Goal: Information Seeking & Learning: Find specific fact

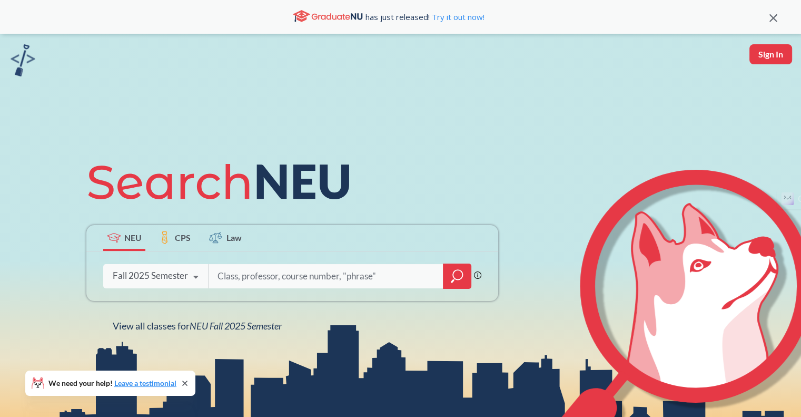
click at [259, 268] on input "search" at bounding box center [326, 276] width 219 height 22
type input "me2350"
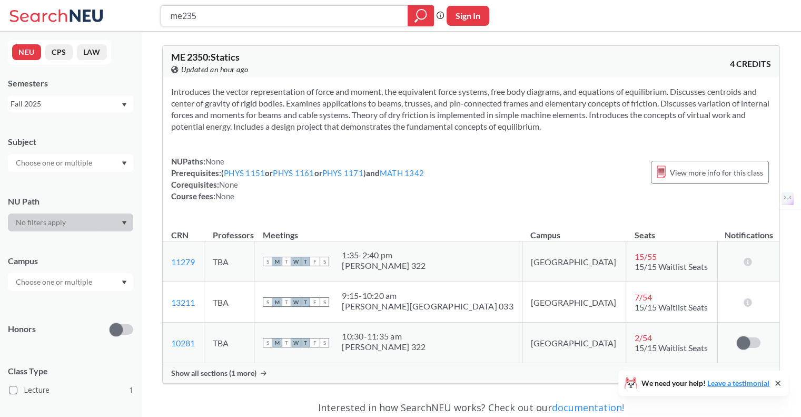
type input "me2355"
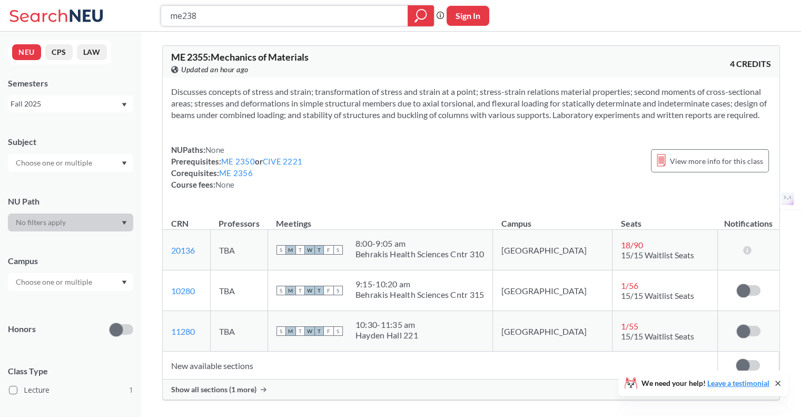
type input "me2380"
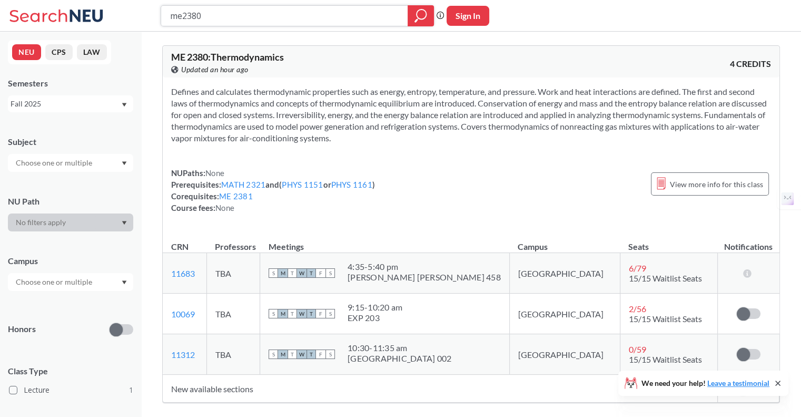
click at [266, 18] on input "me2380" at bounding box center [284, 16] width 231 height 18
click at [235, 21] on input "me2380" at bounding box center [284, 16] width 231 height 18
type input "me3455"
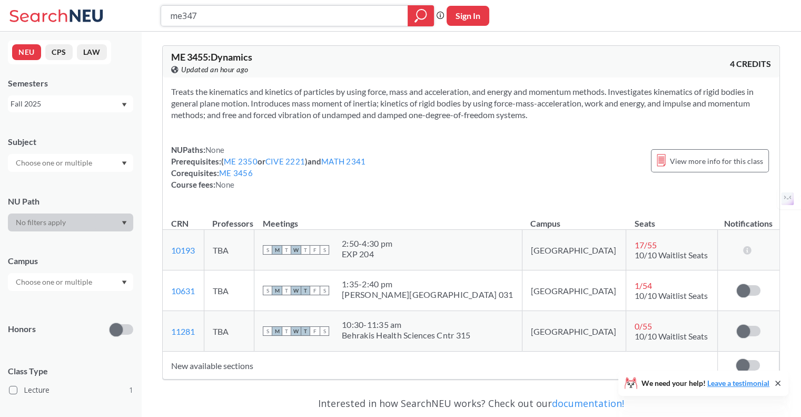
type input "me3475"
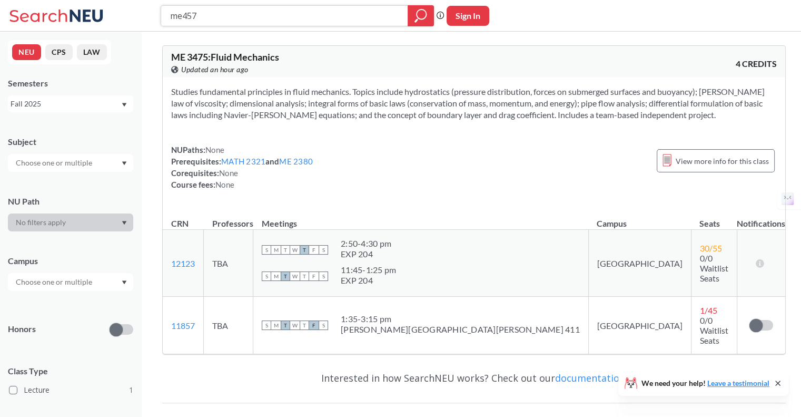
type input "me4570"
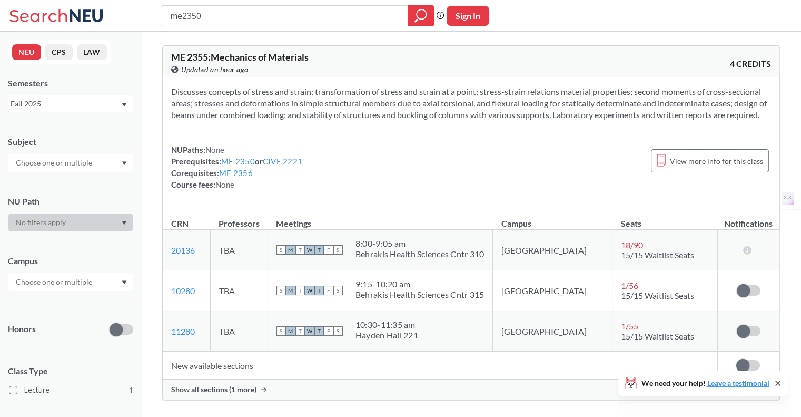
type input "me2350"
